Goal: Transaction & Acquisition: Download file/media

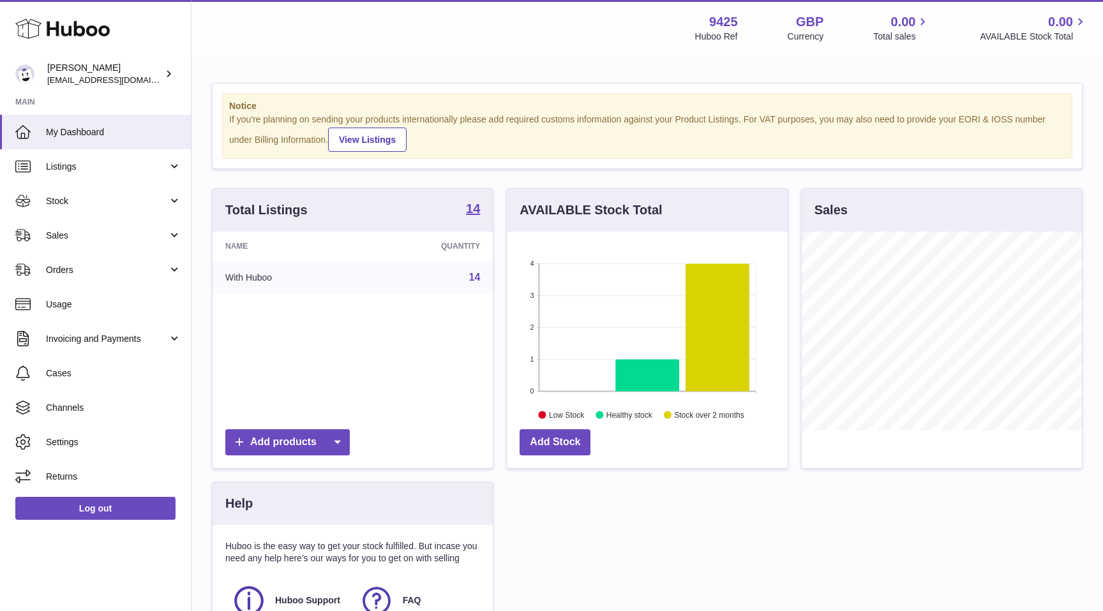
scroll to position [199, 280]
click at [67, 380] on link "Cases" at bounding box center [95, 373] width 191 height 34
click at [98, 237] on span "Sales" at bounding box center [107, 236] width 122 height 12
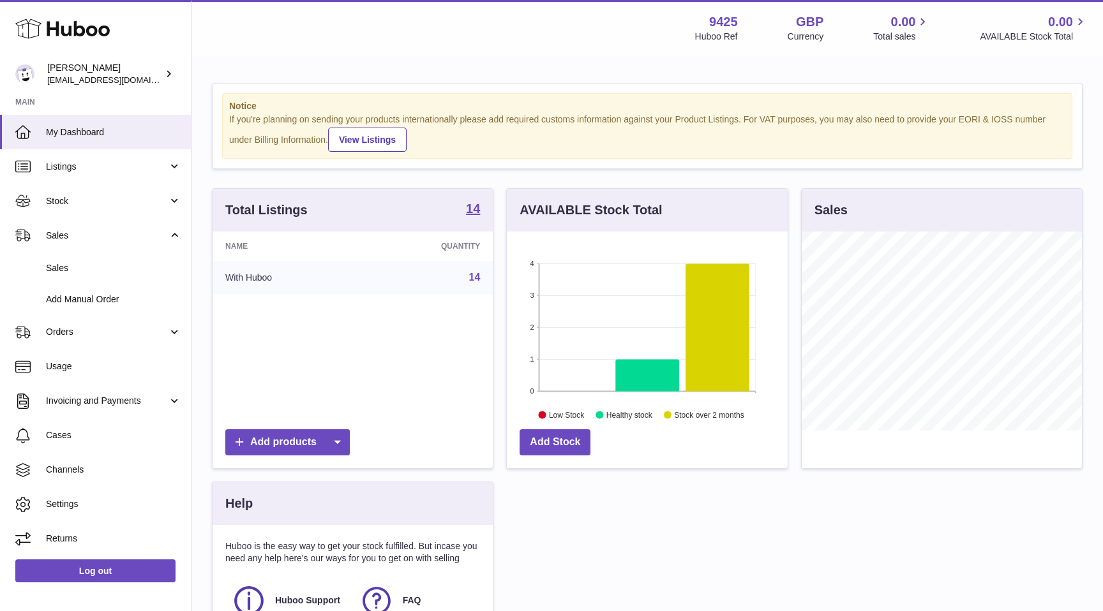
click at [477, 276] on link "14" at bounding box center [474, 277] width 11 height 11
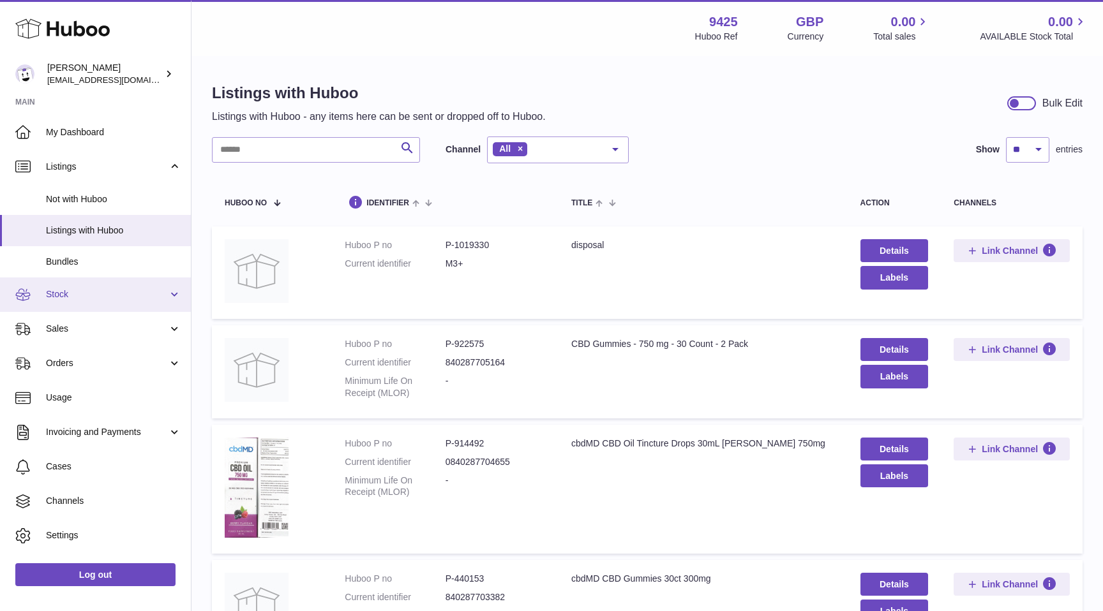
click at [112, 298] on span "Stock" at bounding box center [107, 294] width 122 height 12
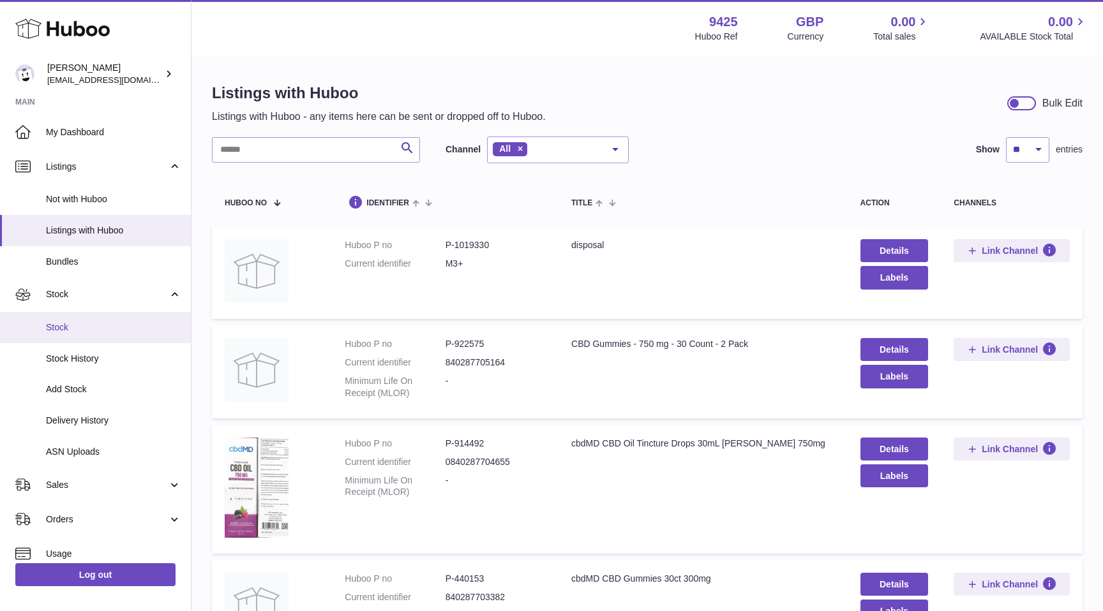
click at [82, 327] on span "Stock" at bounding box center [113, 328] width 135 height 12
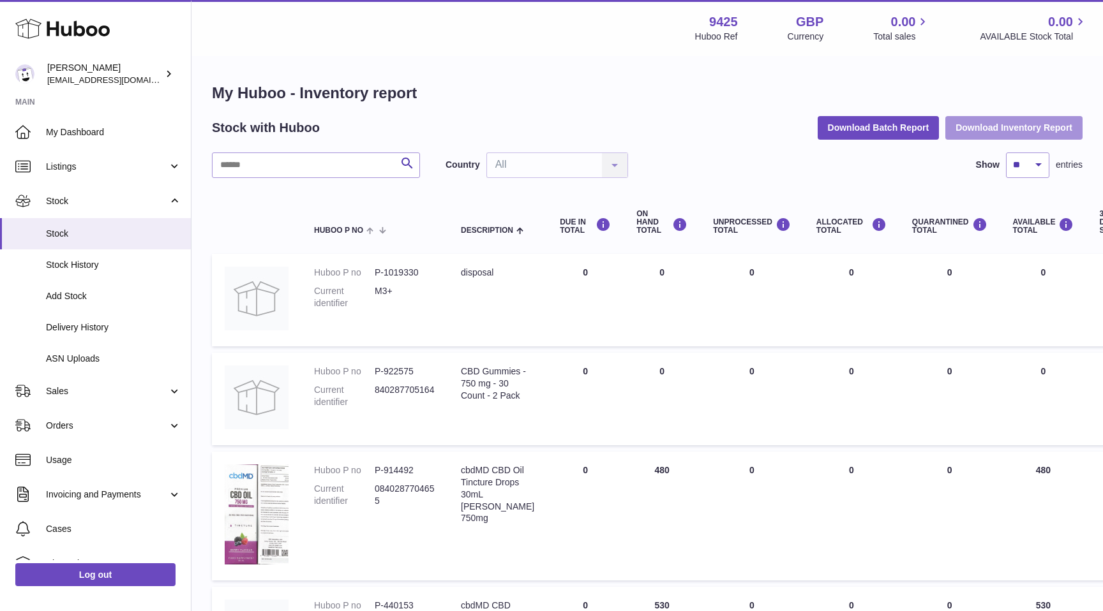
click at [983, 126] on button "Download Inventory Report" at bounding box center [1013, 127] width 137 height 23
